Goal: Transaction & Acquisition: Register for event/course

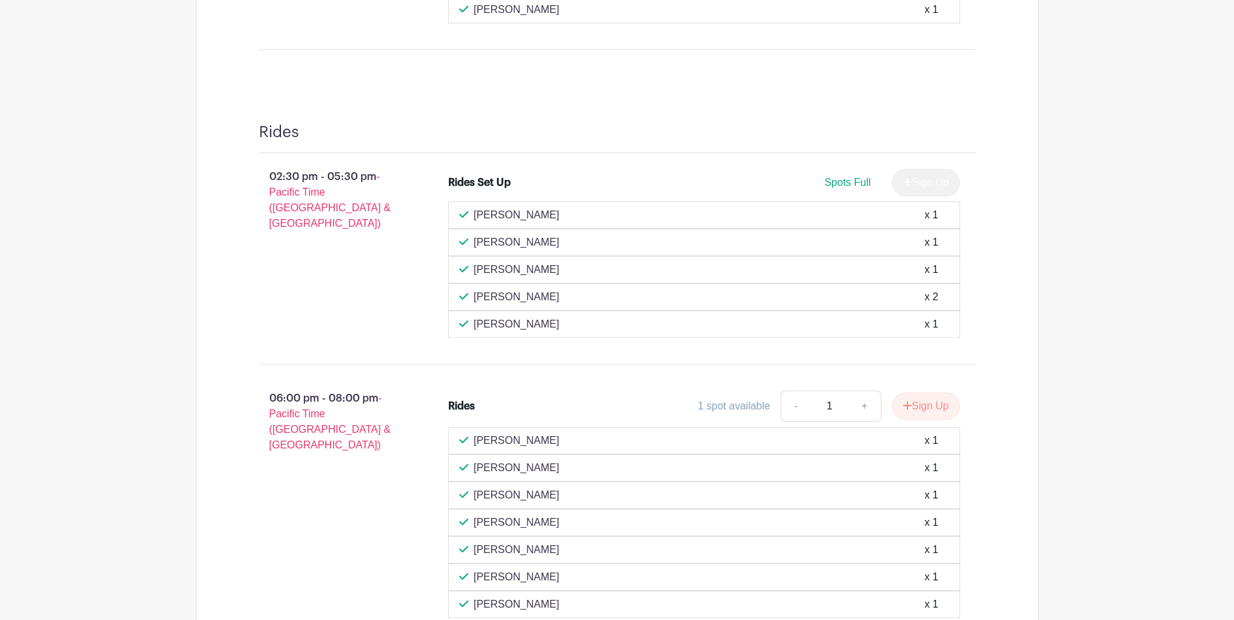
scroll to position [496, 0]
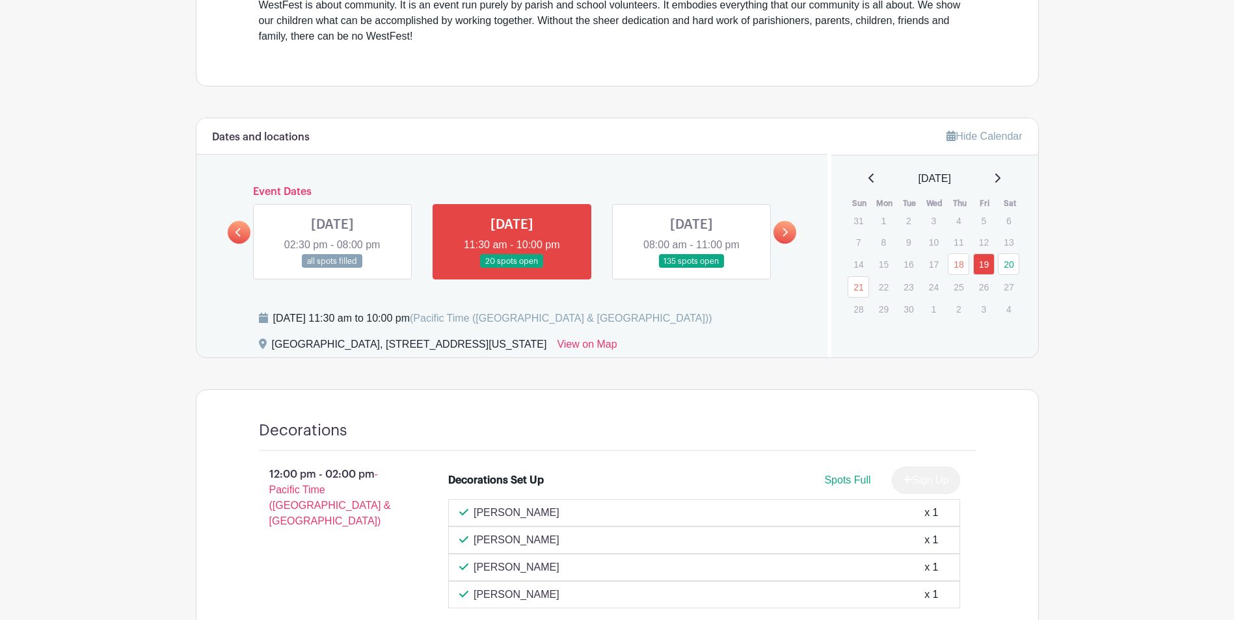
click at [640, 419] on div "Decorations 12:00 pm - 02:00 pm - Pacific Time (US & Canada) Decorations Set Up…" at bounding box center [617, 533] width 779 height 287
click at [691, 269] on link at bounding box center [691, 269] width 0 height 0
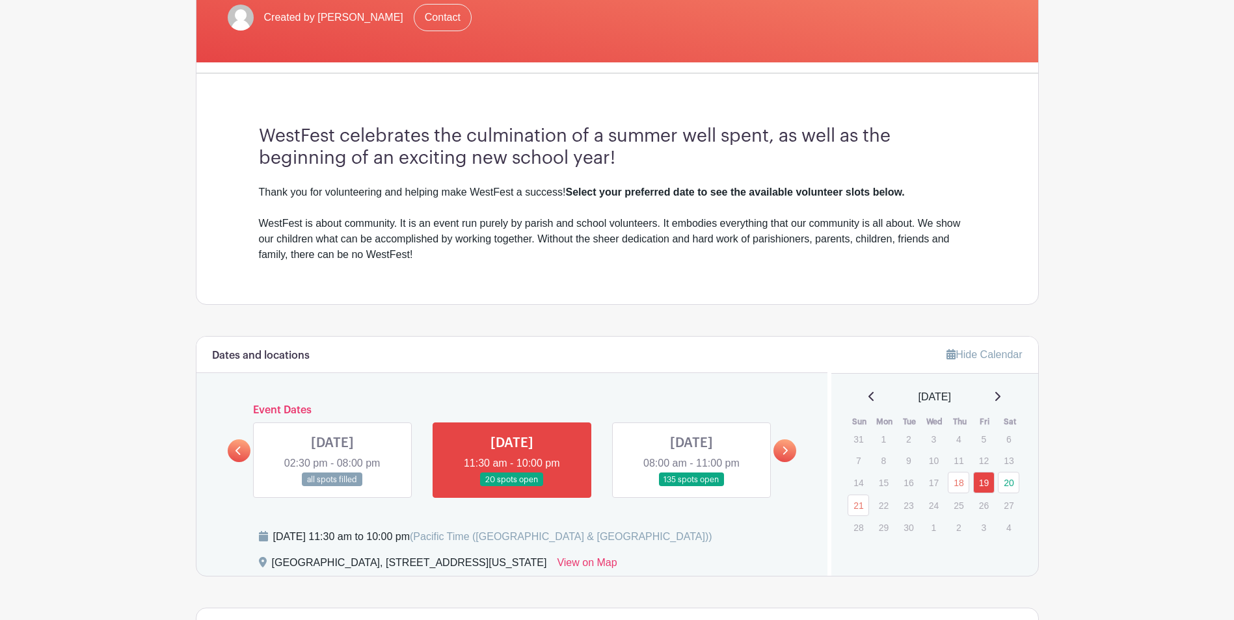
scroll to position [239, 0]
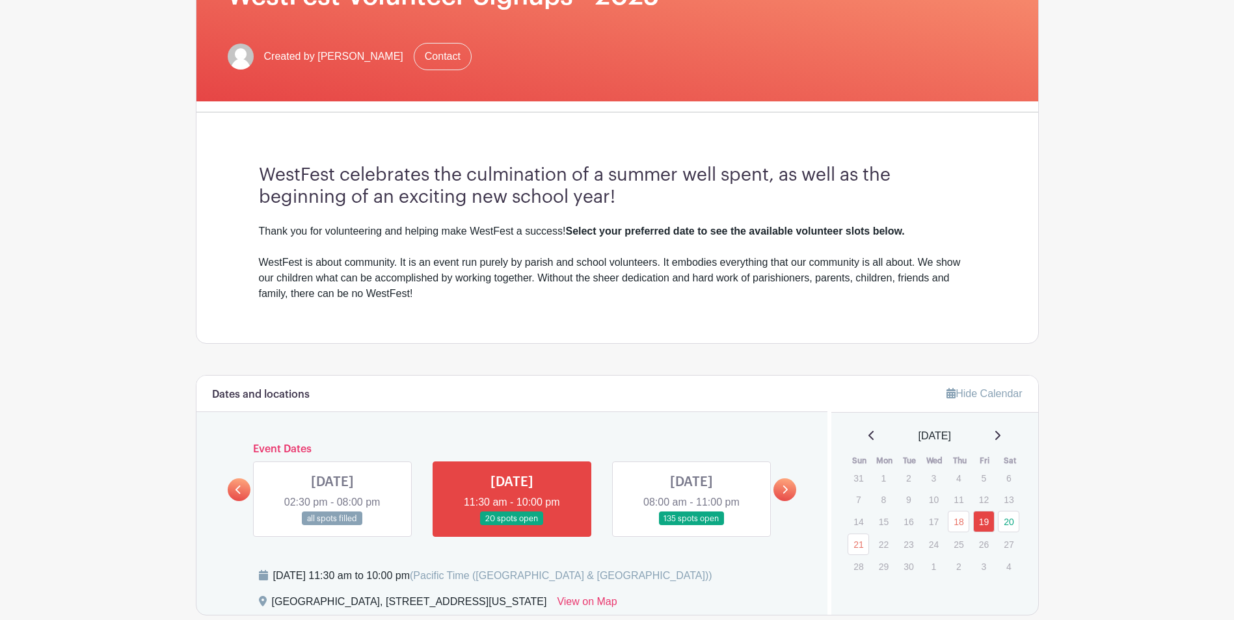
click at [691, 526] on link at bounding box center [691, 526] width 0 height 0
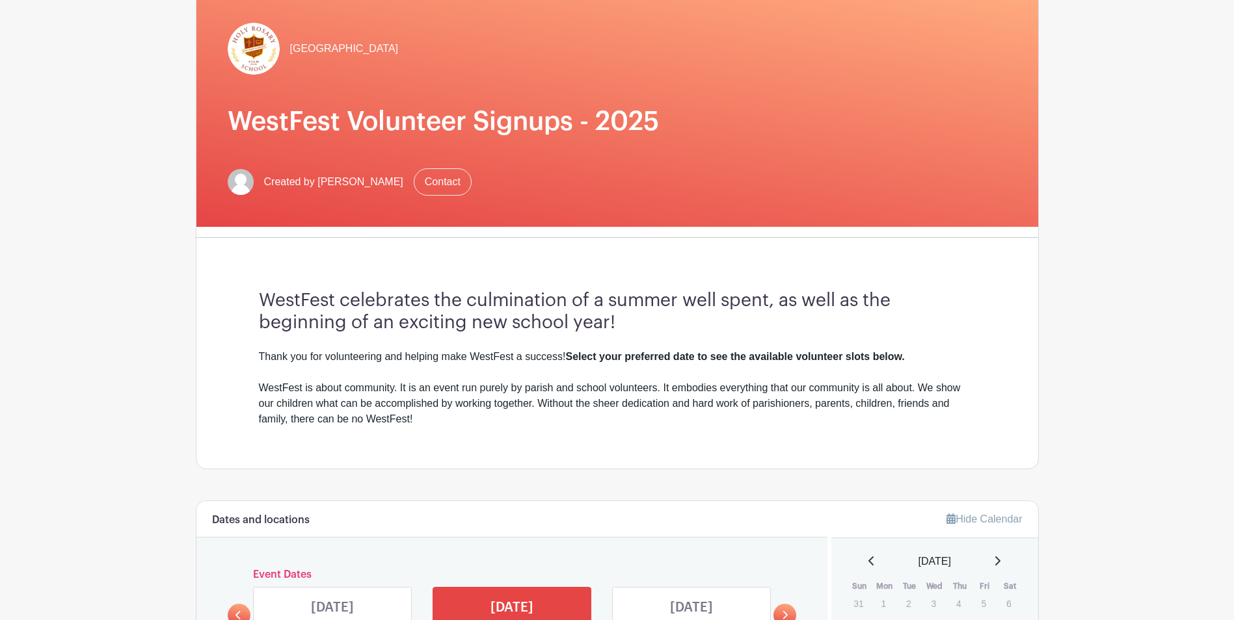
scroll to position [109, 0]
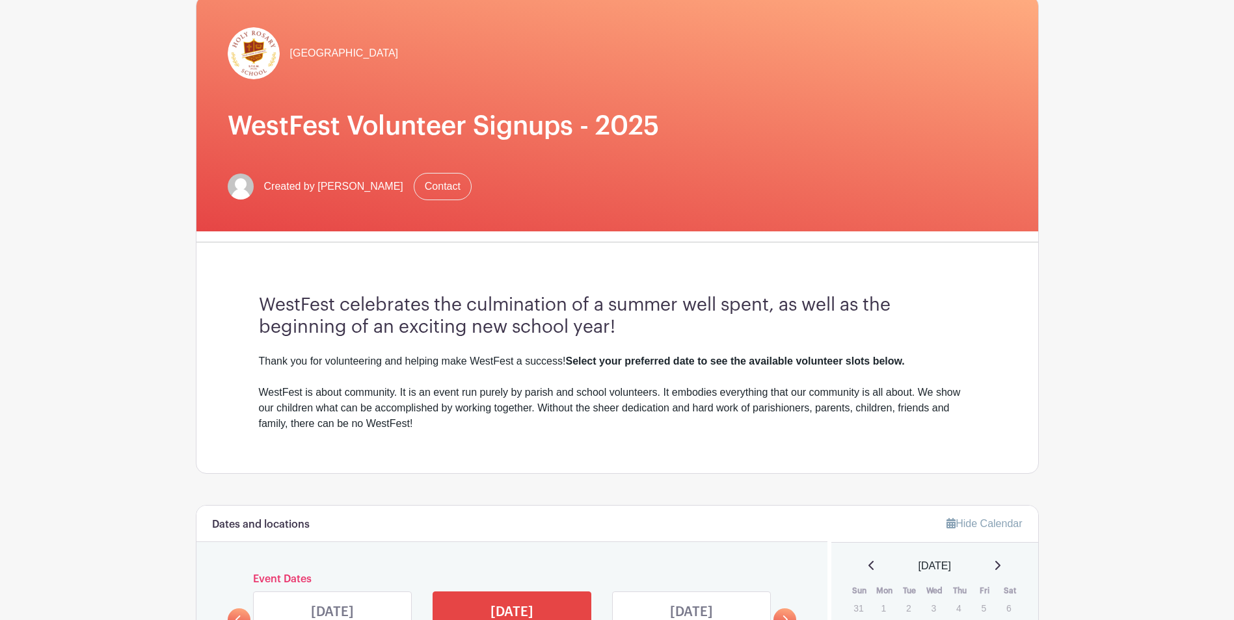
click at [756, 139] on h1 "WestFest Volunteer Signups - 2025" at bounding box center [617, 126] width 779 height 31
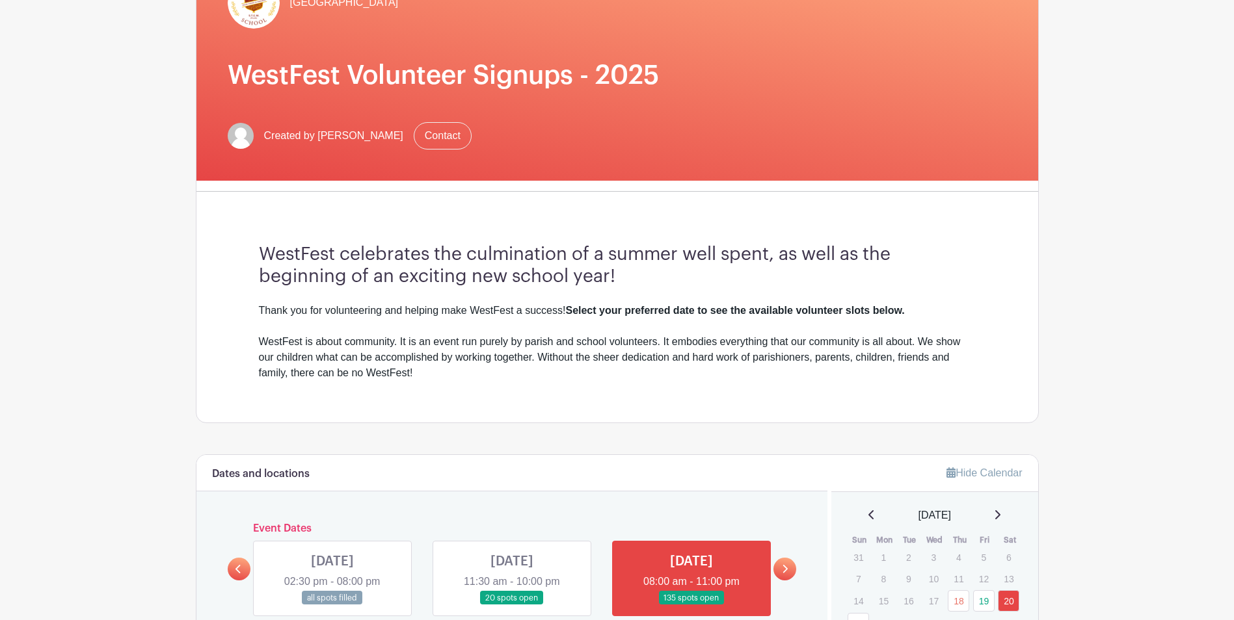
scroll to position [243, 0]
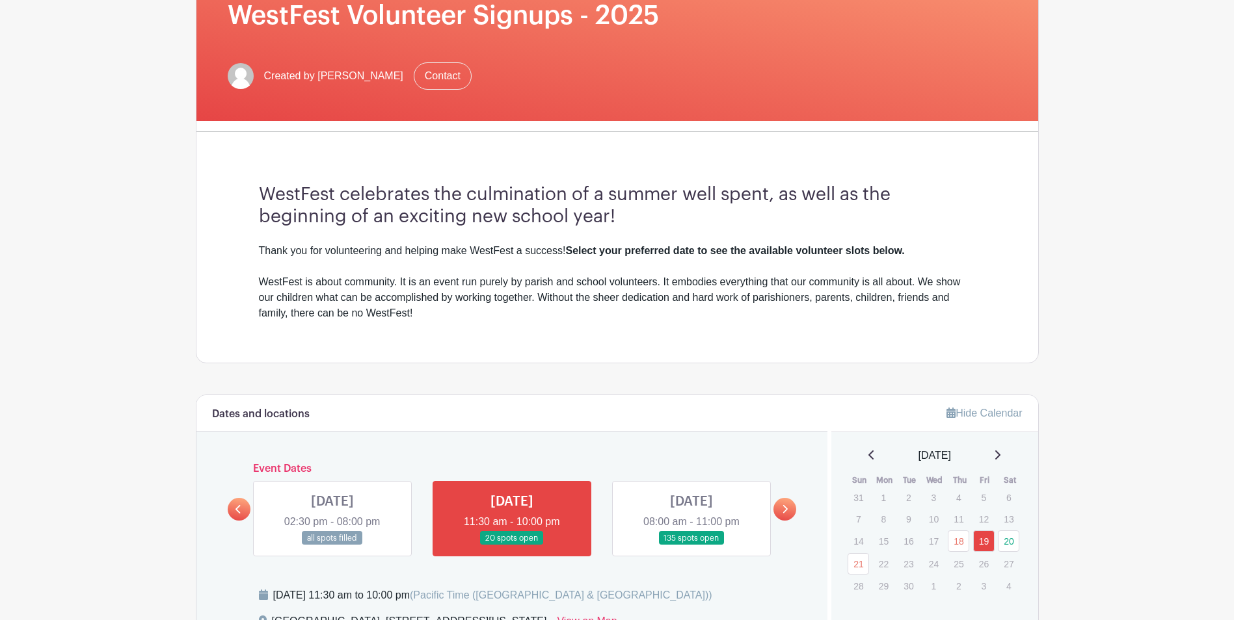
scroll to position [260, 0]
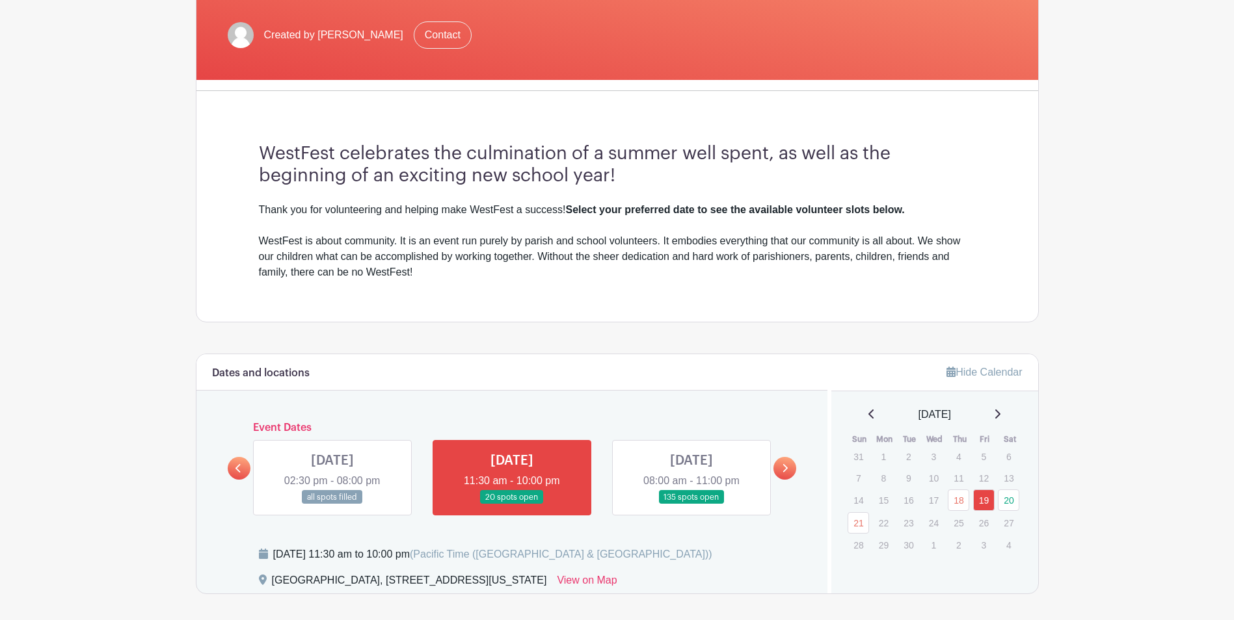
click at [691, 505] on link at bounding box center [691, 505] width 0 height 0
click at [1005, 499] on link "20" at bounding box center [1008, 500] width 21 height 21
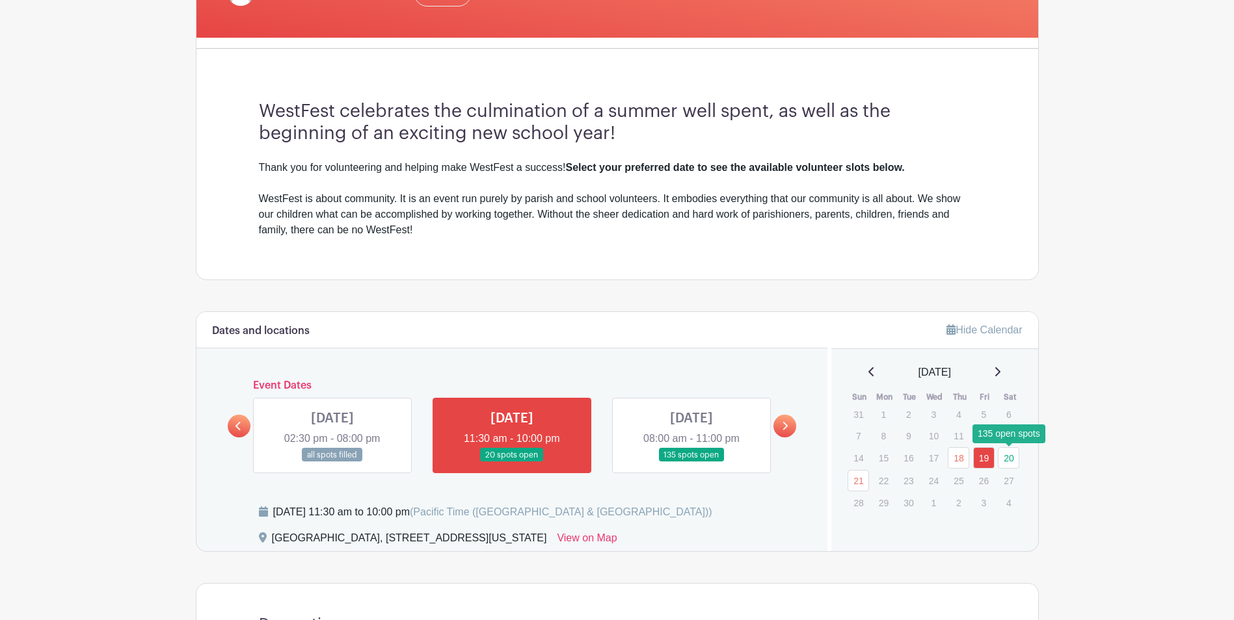
scroll to position [325, 0]
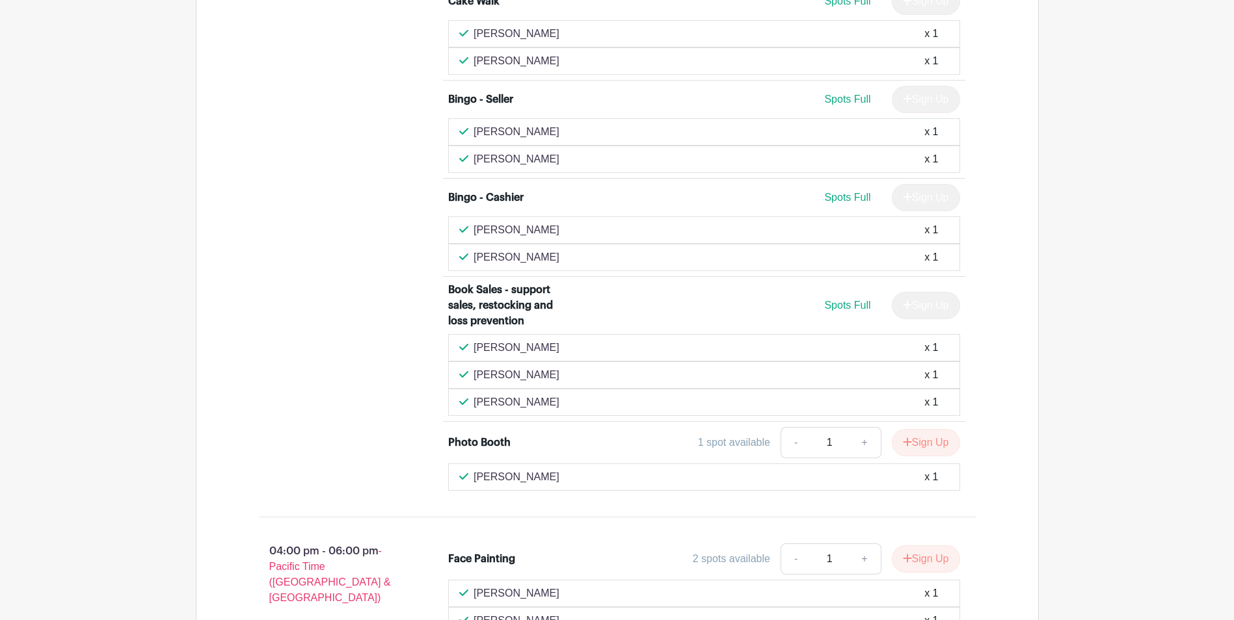
scroll to position [4758, 0]
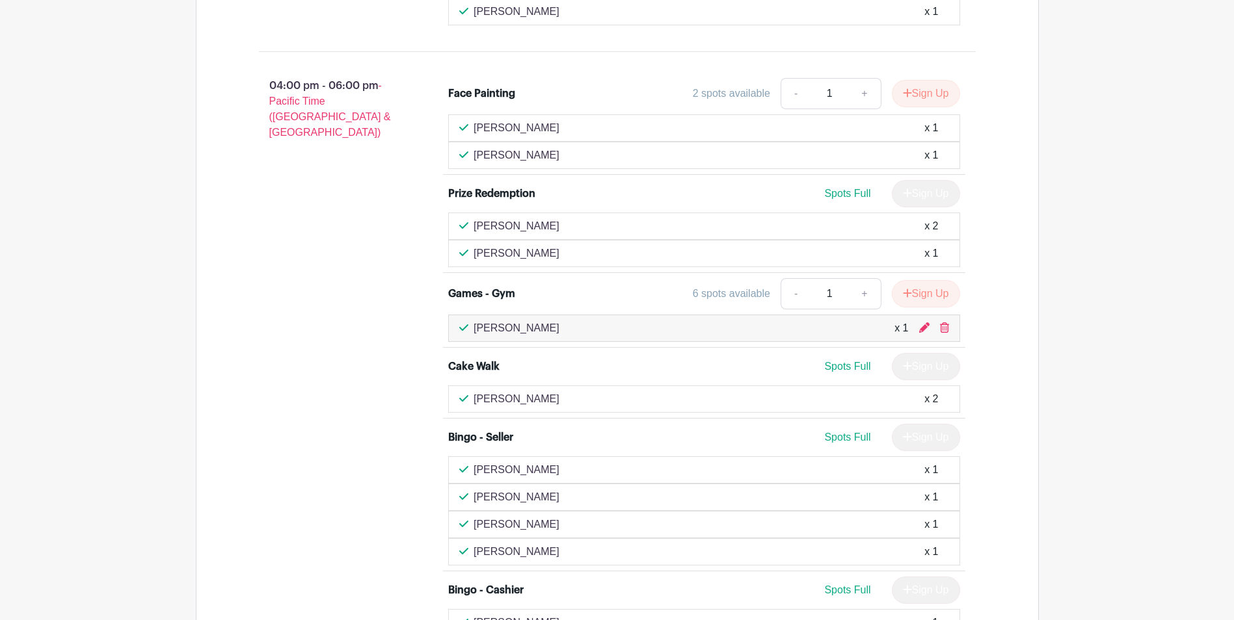
click at [788, 391] on div "[PERSON_NAME] x 2" at bounding box center [704, 399] width 490 height 16
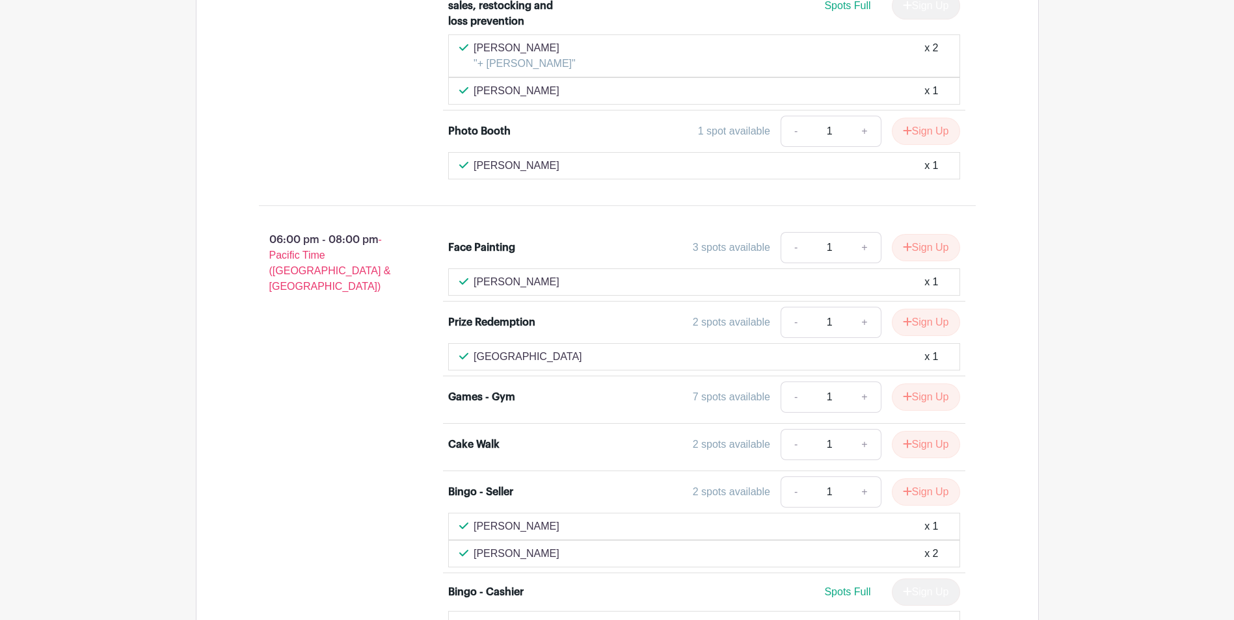
scroll to position [5473, 0]
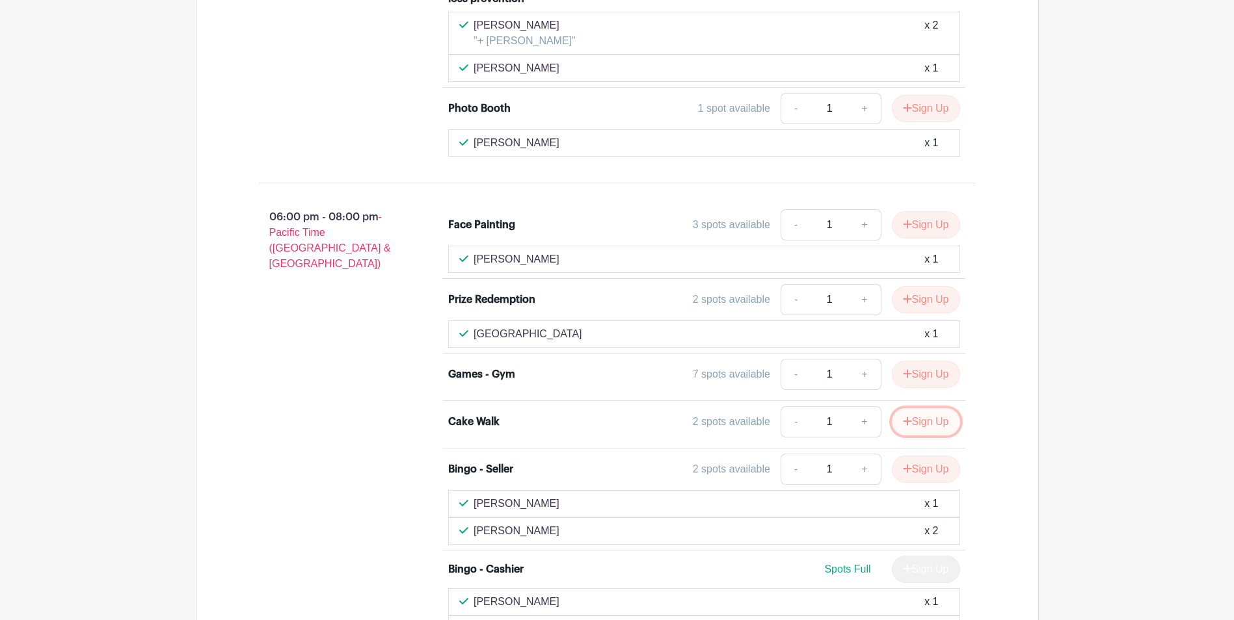
click at [920, 408] on button "Sign Up" at bounding box center [926, 421] width 68 height 27
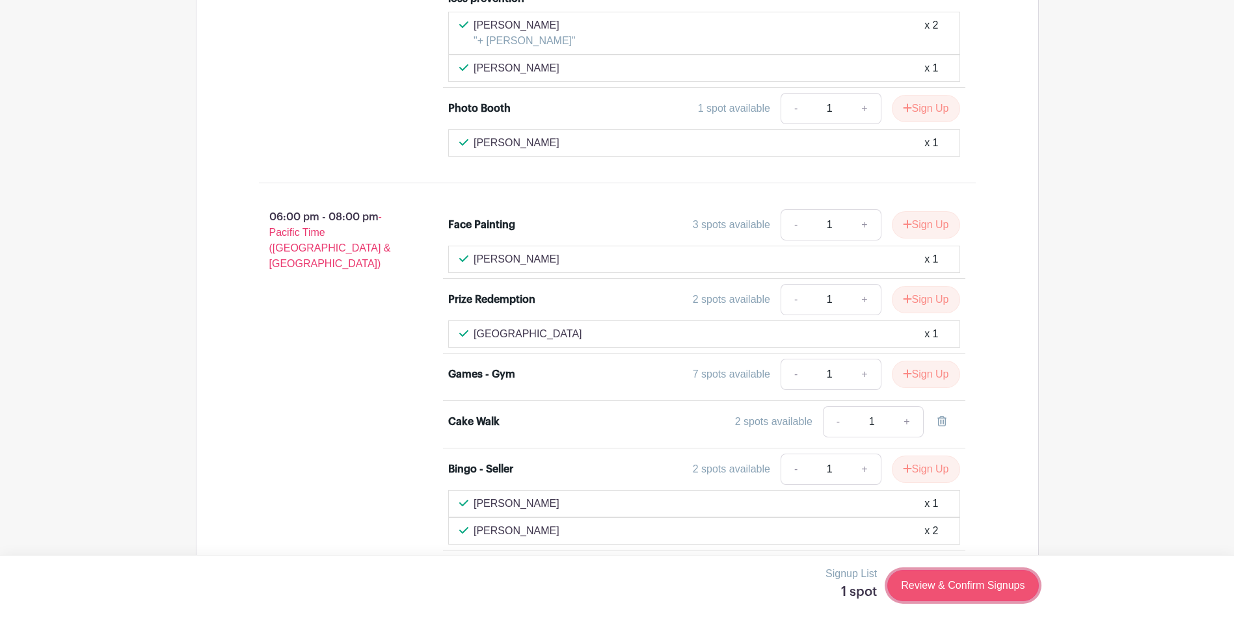
click at [929, 587] on link "Review & Confirm Signups" at bounding box center [962, 585] width 151 height 31
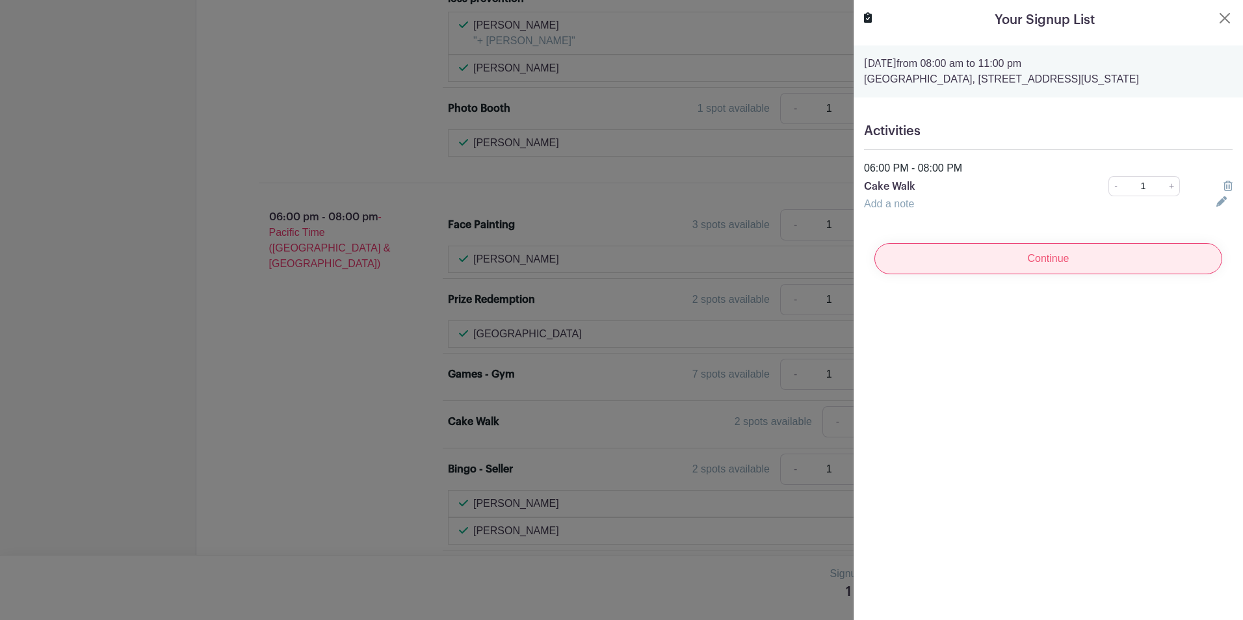
click at [1046, 263] on input "Continue" at bounding box center [1049, 258] width 348 height 31
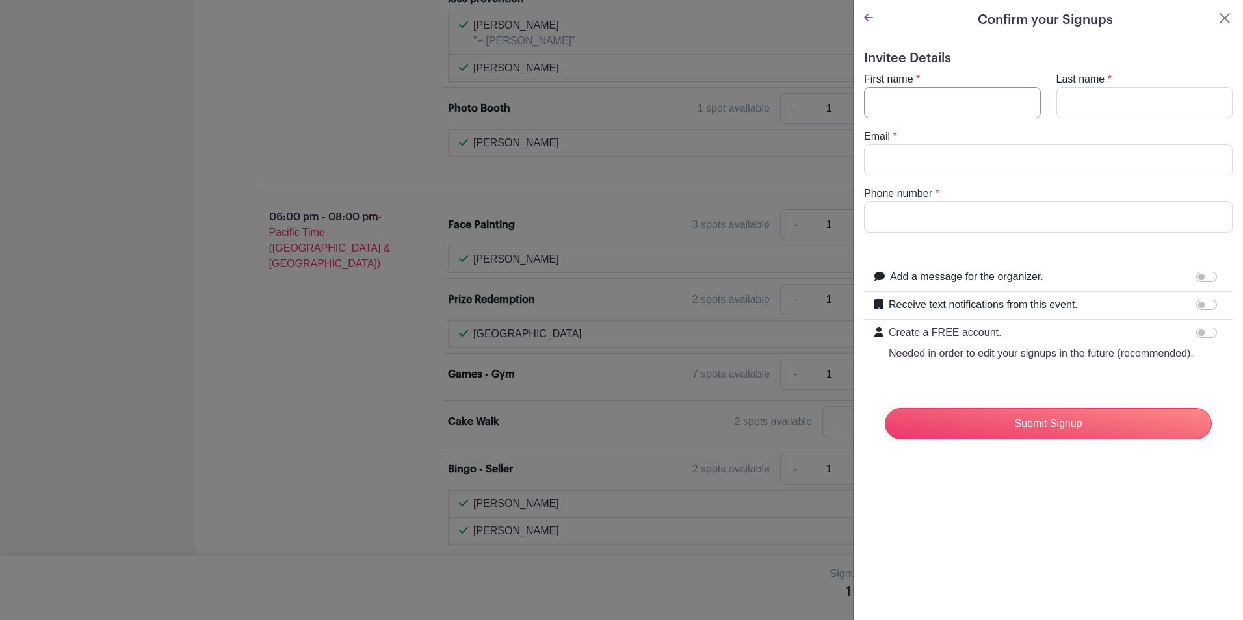
drag, startPoint x: 965, startPoint y: 96, endPoint x: 964, endPoint y: 113, distance: 16.3
click at [965, 96] on input "First name" at bounding box center [952, 102] width 177 height 31
type input "[PERSON_NAME]"
type input "Saka"
type input "[EMAIL_ADDRESS][DOMAIN_NAME]"
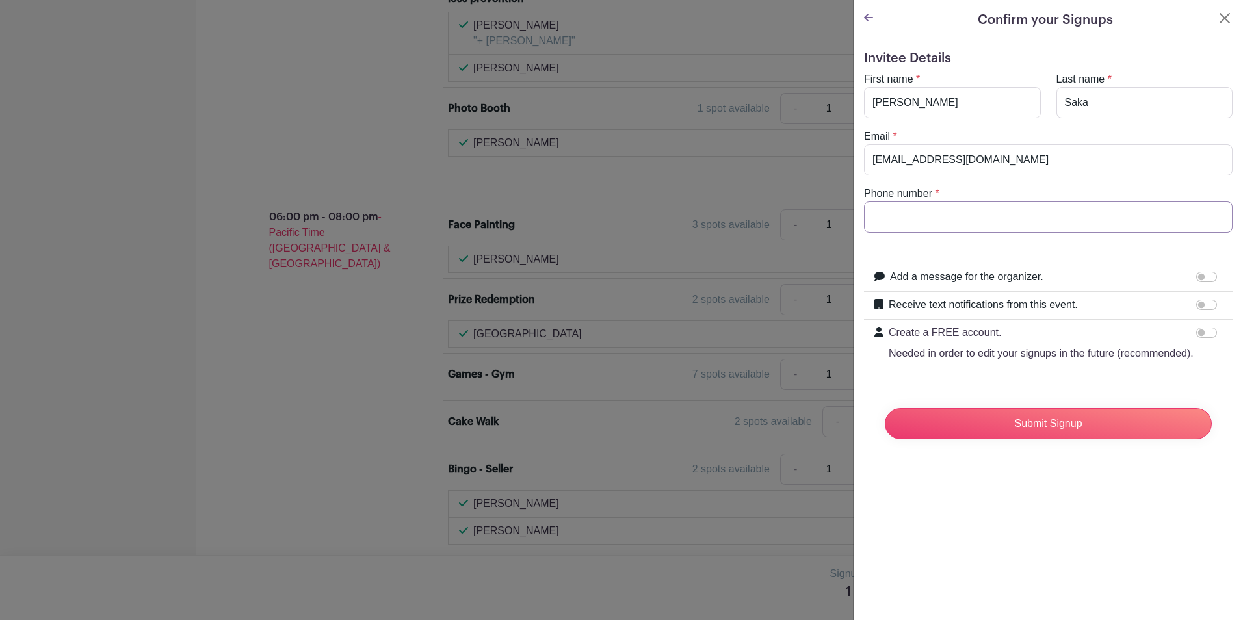
type input "[PHONE_NUMBER]"
type input "[PERSON_NAME]"
click at [1010, 440] on input "Submit Signup" at bounding box center [1048, 423] width 327 height 31
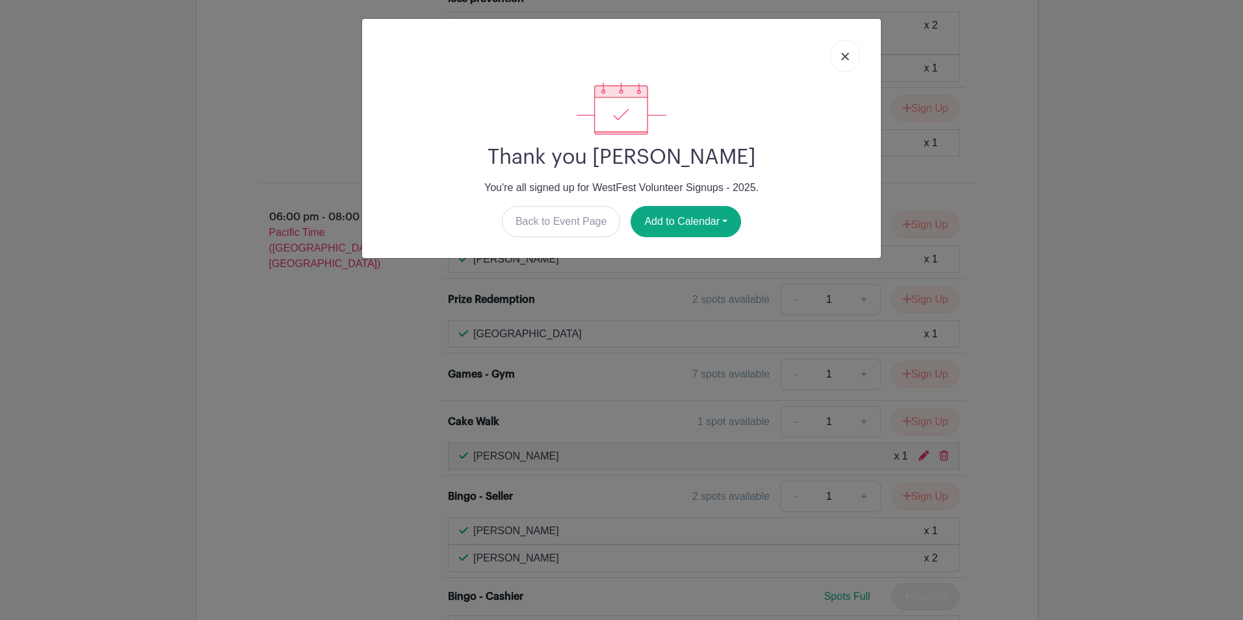
drag, startPoint x: 848, startPoint y: 51, endPoint x: 836, endPoint y: 75, distance: 26.2
click at [848, 51] on link at bounding box center [845, 56] width 30 height 33
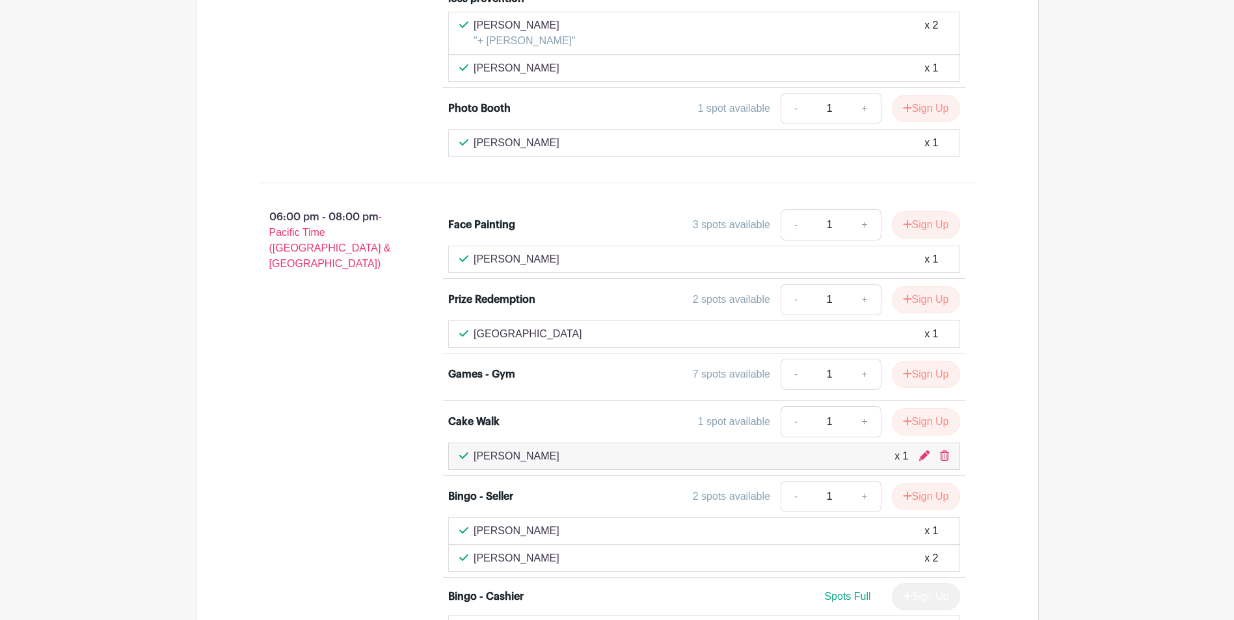
click at [409, 449] on div "06:00 pm - 08:00 pm - Pacific Time ([GEOGRAPHIC_DATA] & [GEOGRAPHIC_DATA])" at bounding box center [333, 522] width 190 height 637
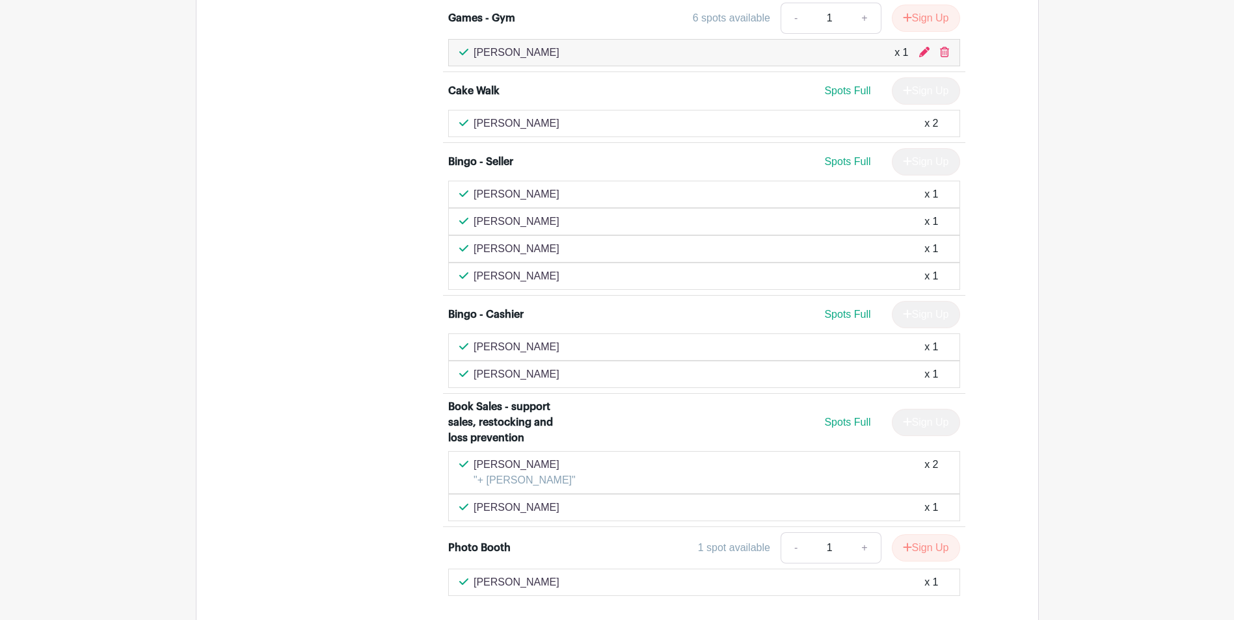
scroll to position [5018, 0]
